Goal: Understand site structure: Grasp the organization and layout of the website

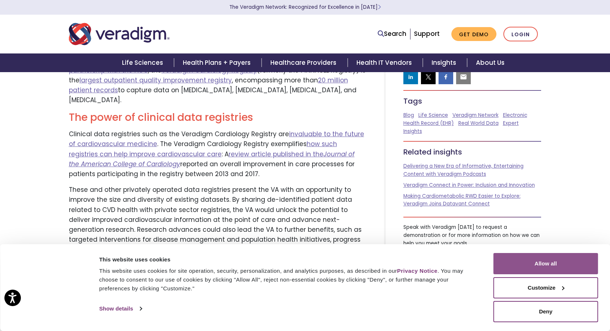
click at [540, 264] on button "Allow all" at bounding box center [546, 263] width 105 height 21
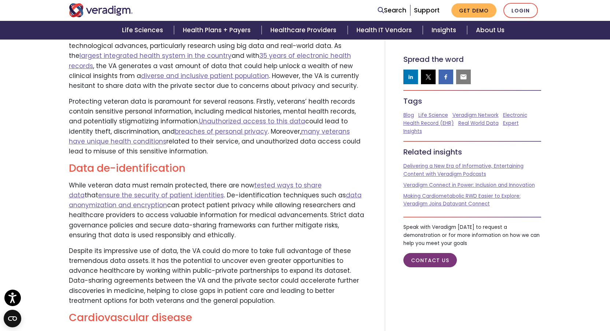
scroll to position [223, 0]
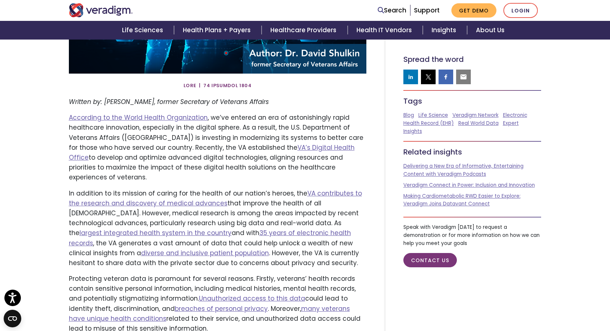
click at [99, 8] on img "Veradigm logo" at bounding box center [101, 10] width 64 height 14
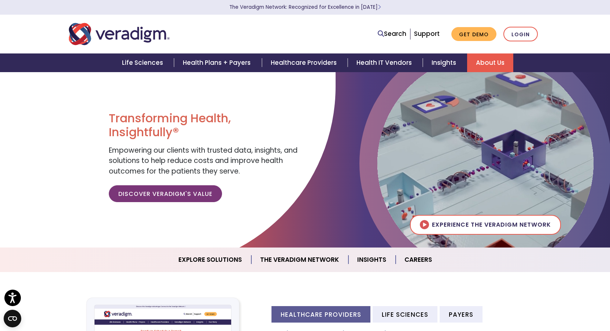
click at [499, 63] on link "About Us" at bounding box center [490, 63] width 46 height 19
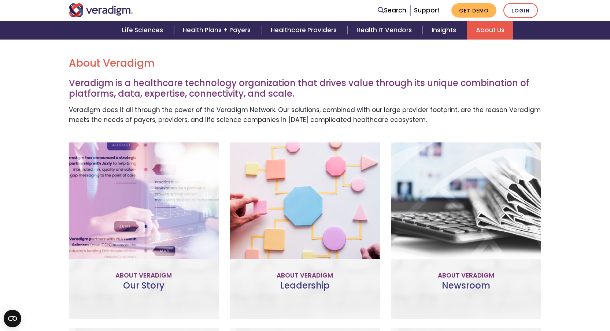
scroll to position [232, 0]
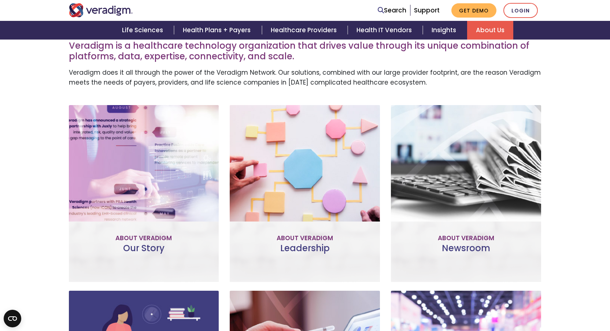
click at [303, 224] on link "Meet the Team" at bounding box center [305, 226] width 68 height 17
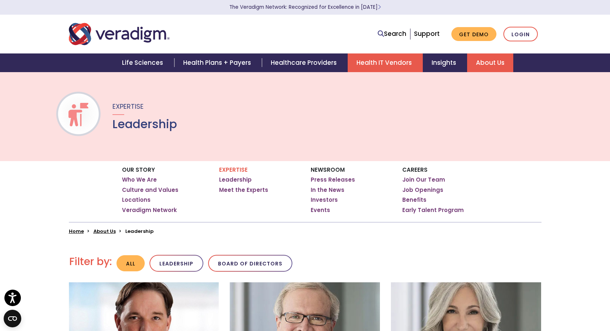
click at [380, 65] on link "Health IT Vendors" at bounding box center [385, 63] width 75 height 19
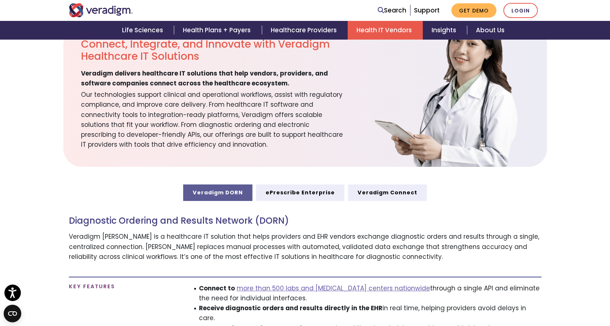
scroll to position [283, 0]
